Goal: Information Seeking & Learning: Learn about a topic

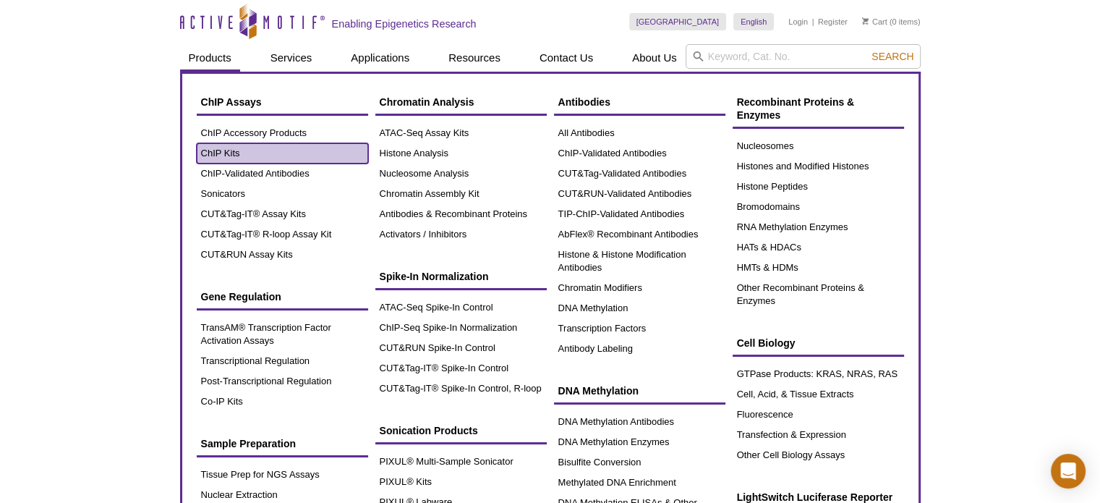
click at [241, 144] on link "ChIP Kits" at bounding box center [282, 153] width 171 height 20
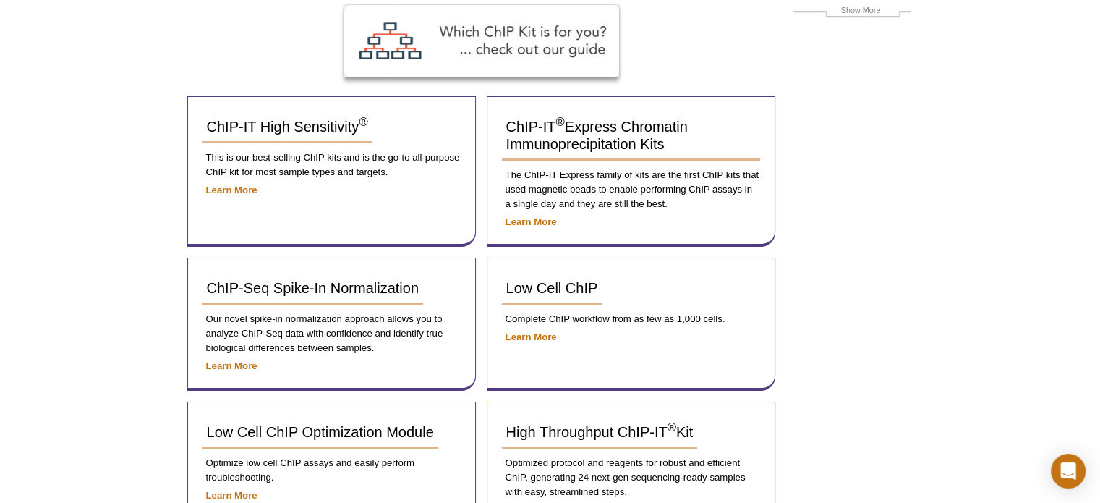
scroll to position [289, 0]
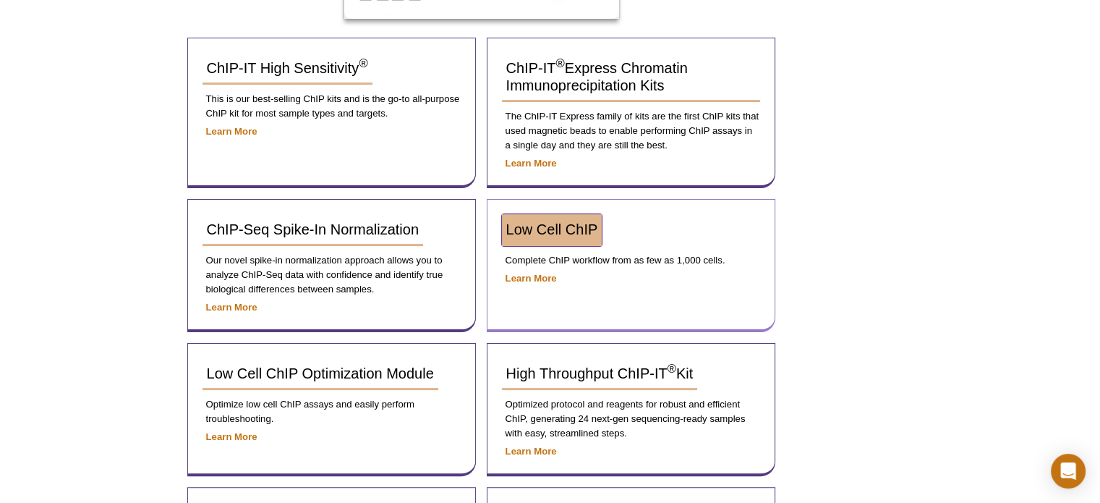
click at [555, 221] on span "Low Cell ChIP" at bounding box center [552, 229] width 92 height 16
